Goal: Task Accomplishment & Management: Manage account settings

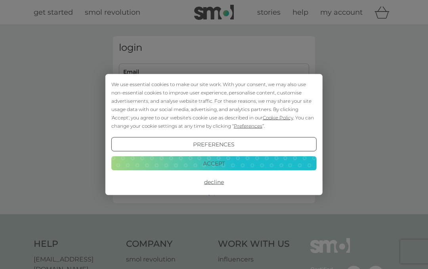
click at [254, 165] on button "Accept" at bounding box center [213, 163] width 205 height 14
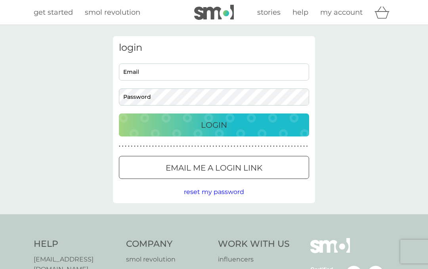
click at [239, 76] on input "Email" at bounding box center [214, 71] width 190 height 17
type input "[PERSON_NAME][EMAIL_ADDRESS][DOMAIN_NAME]"
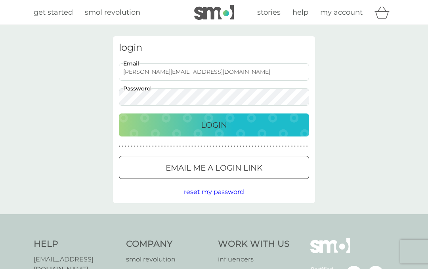
click at [251, 120] on div "Login" at bounding box center [214, 124] width 174 height 13
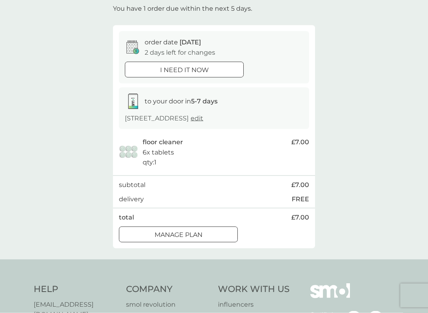
scroll to position [49, 0]
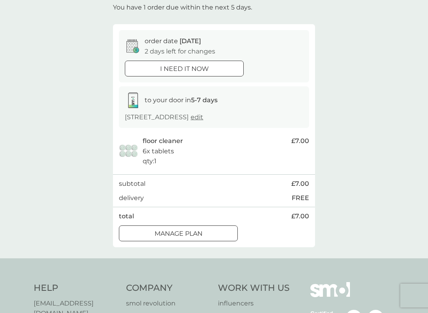
click at [197, 234] on p "Manage plan" at bounding box center [179, 234] width 48 height 10
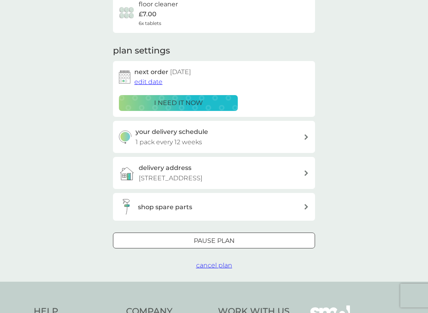
scroll to position [74, 0]
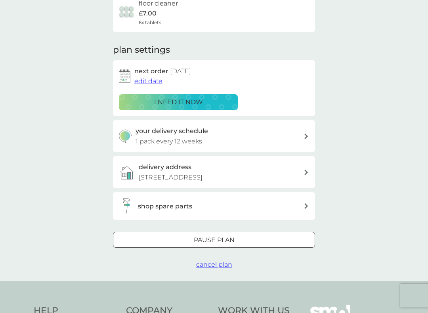
click at [248, 235] on div "Pause plan" at bounding box center [213, 240] width 201 height 10
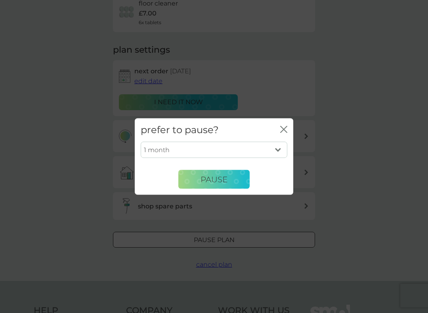
click at [283, 152] on select "1 month 2 months 3 months 4 months 5 months 6 months" at bounding box center [214, 149] width 147 height 17
select select "6"
click at [226, 178] on span "Pause" at bounding box center [214, 179] width 27 height 10
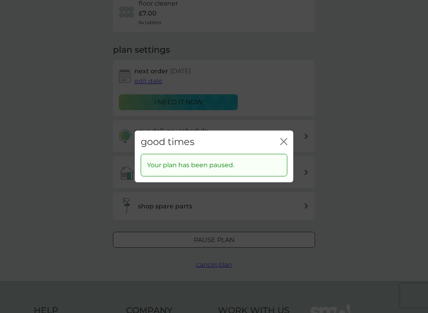
click at [286, 144] on icon "close" at bounding box center [285, 141] width 3 height 6
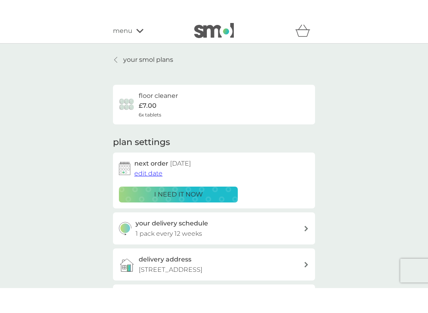
scroll to position [0, 0]
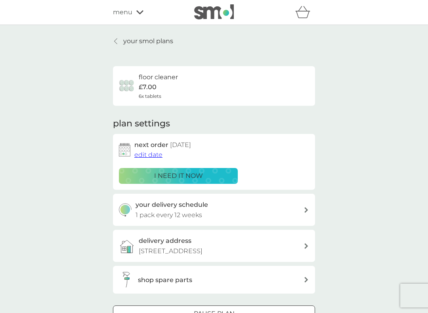
click at [144, 40] on p "your smol plans" at bounding box center [148, 41] width 50 height 10
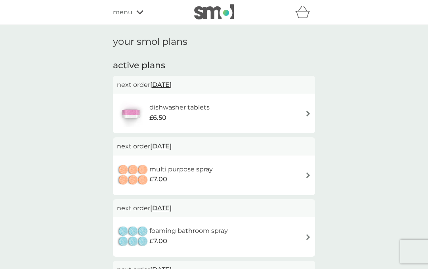
click at [138, 13] on icon at bounding box center [139, 12] width 7 height 5
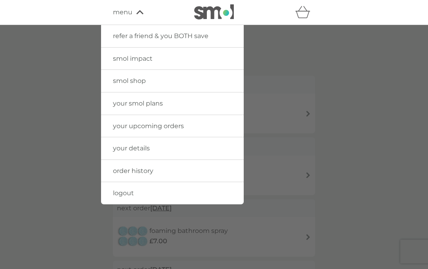
click at [202, 195] on link "logout" at bounding box center [172, 193] width 143 height 22
